Goal: Task Accomplishment & Management: Manage account settings

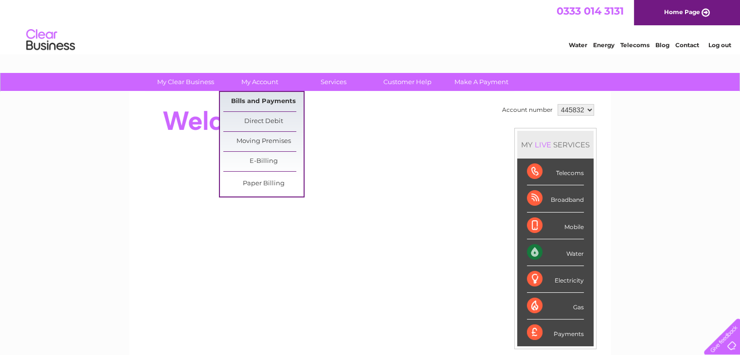
click at [261, 100] on link "Bills and Payments" at bounding box center [263, 101] width 80 height 19
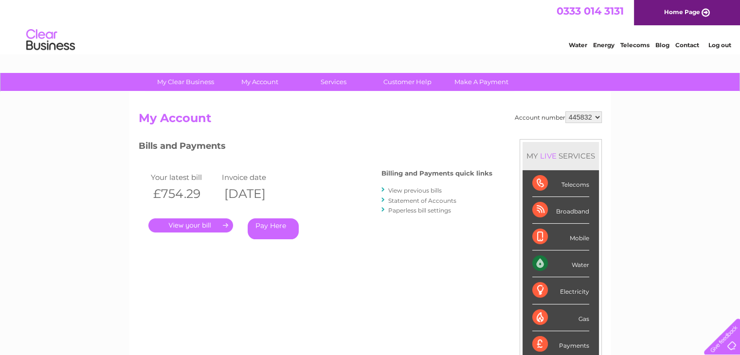
click at [193, 225] on link "." at bounding box center [190, 225] width 85 height 14
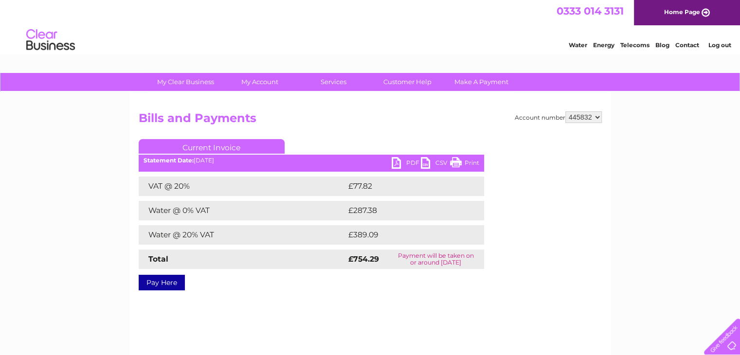
click at [395, 164] on link "PDF" at bounding box center [406, 164] width 29 height 14
